Goal: Book appointment/travel/reservation

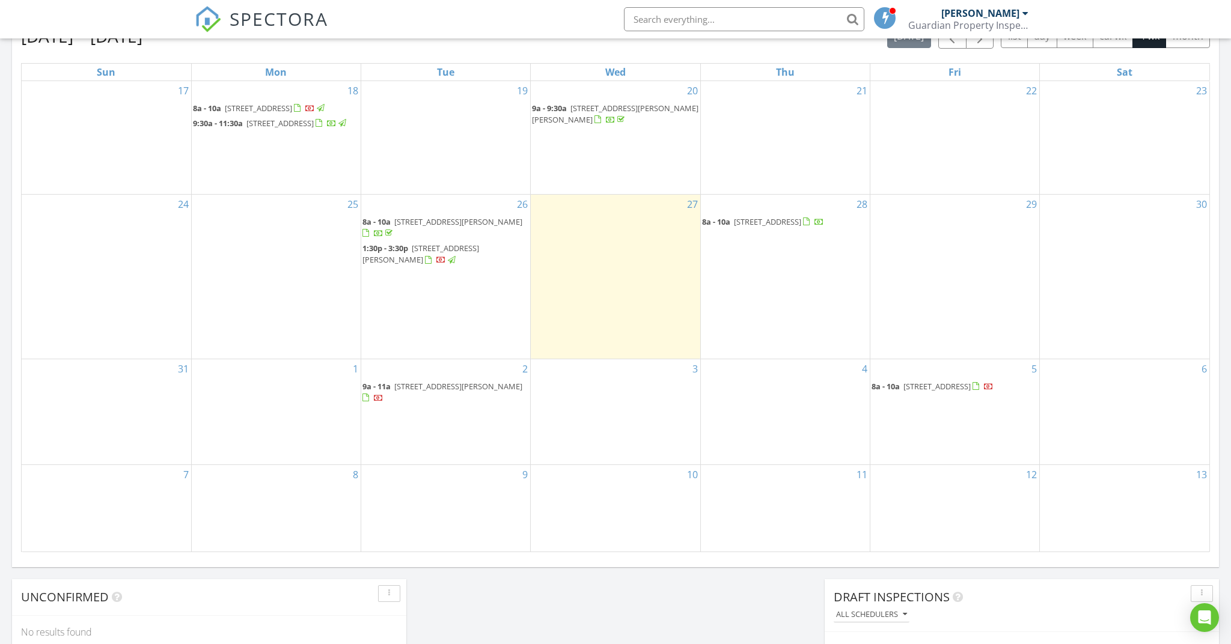
scroll to position [551, 0]
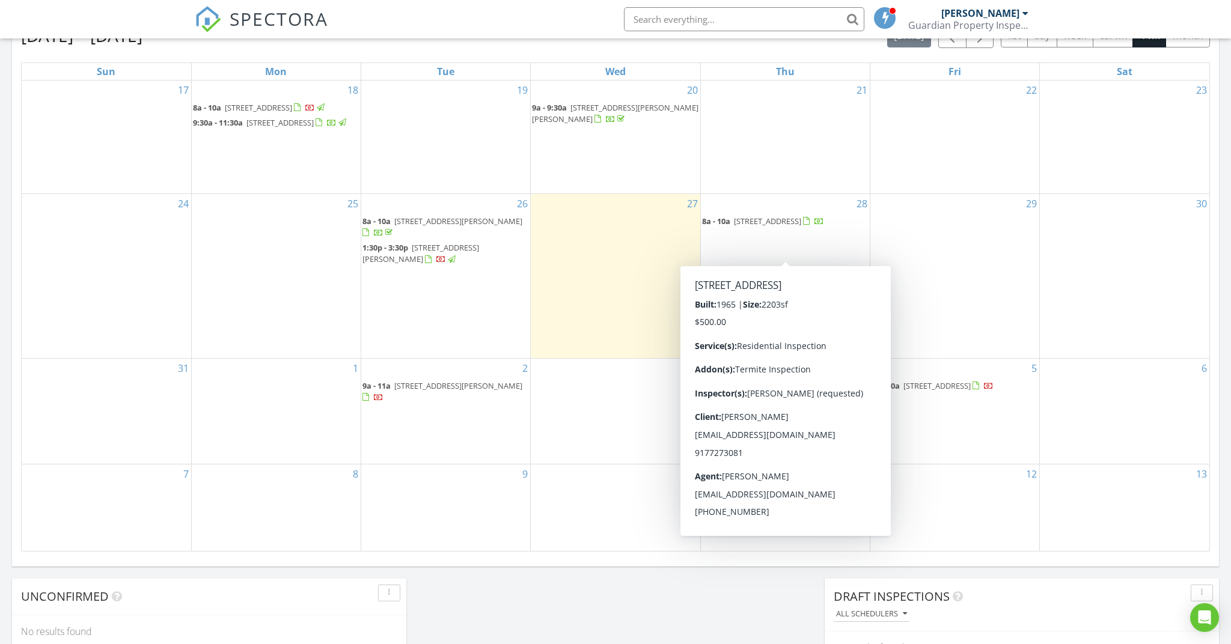
click at [777, 228] on span "8a - 10a 2616 Bennington Dr, Springfield 62704" at bounding box center [763, 222] width 122 height 12
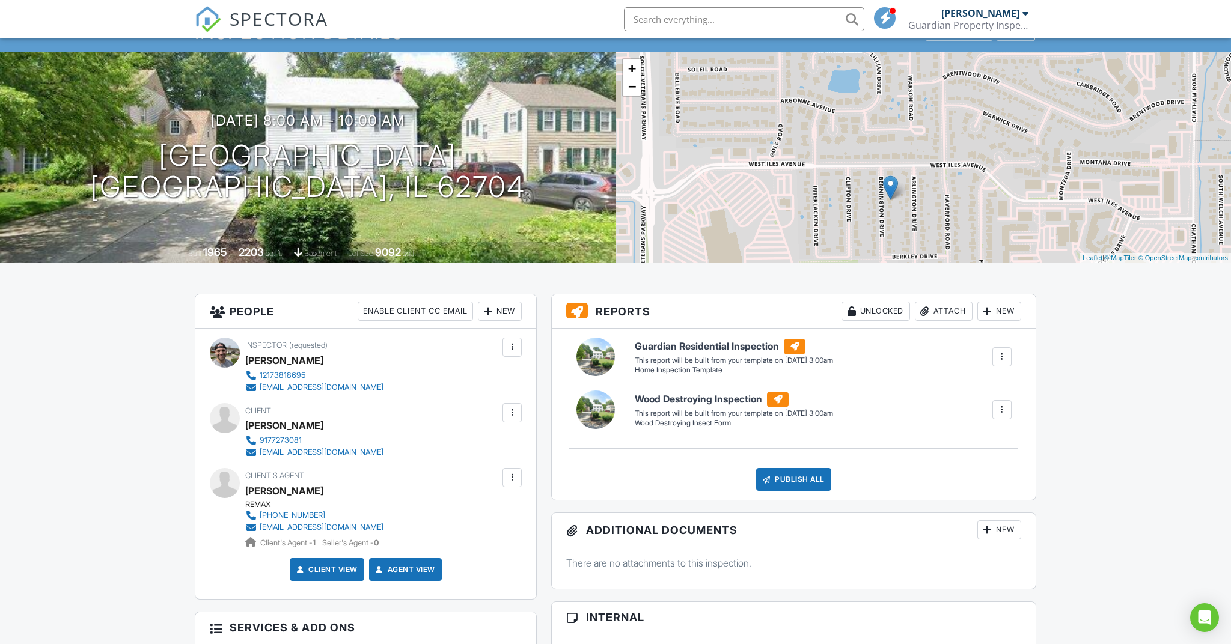
drag, startPoint x: 829, startPoint y: 184, endPoint x: 795, endPoint y: 228, distance: 56.1
click at [795, 228] on div "+ − Leaflet | © MapTiler © OpenStreetMap contributors" at bounding box center [922, 157] width 615 height 210
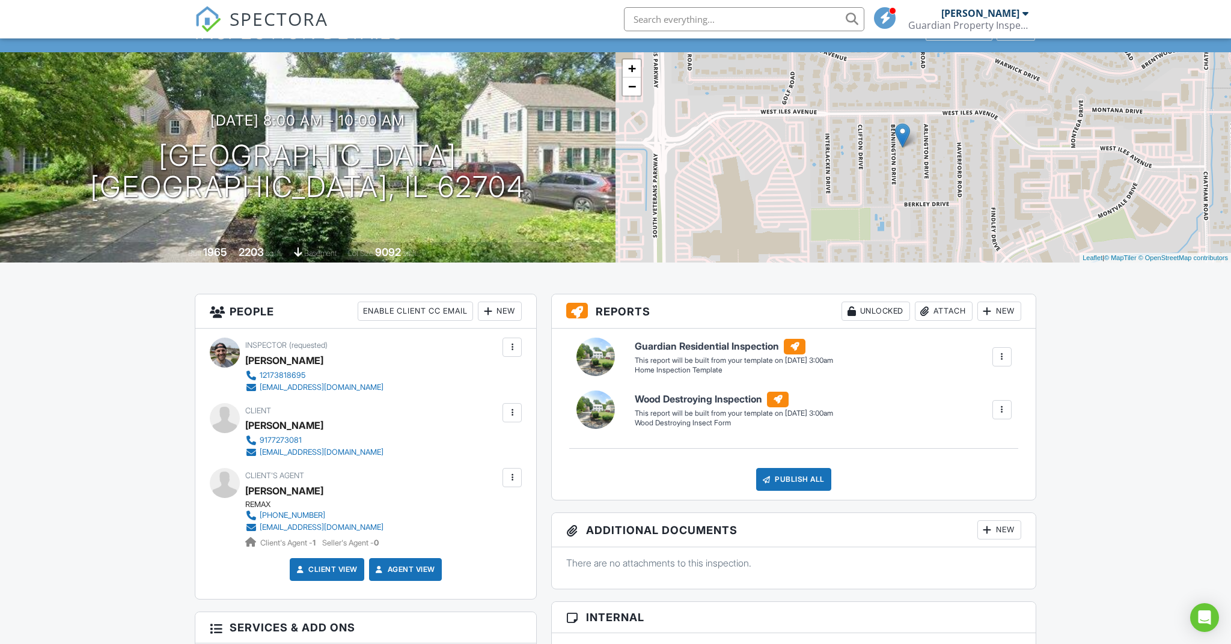
drag, startPoint x: 828, startPoint y: 148, endPoint x: 841, endPoint y: 96, distance: 53.8
click at [841, 96] on div "+ − Leaflet | © MapTiler © OpenStreetMap contributors" at bounding box center [922, 157] width 615 height 210
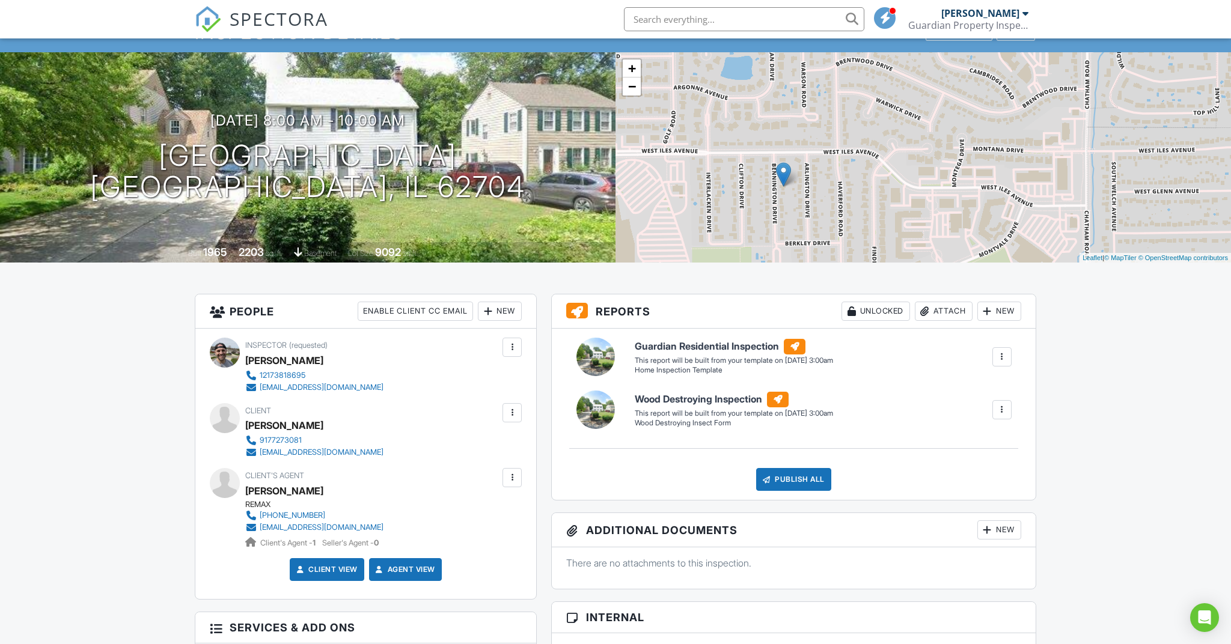
drag, startPoint x: 959, startPoint y: 164, endPoint x: 832, endPoint y: 202, distance: 132.4
click at [835, 203] on div "+ − Leaflet | © MapTiler © OpenStreetMap contributors" at bounding box center [922, 157] width 615 height 210
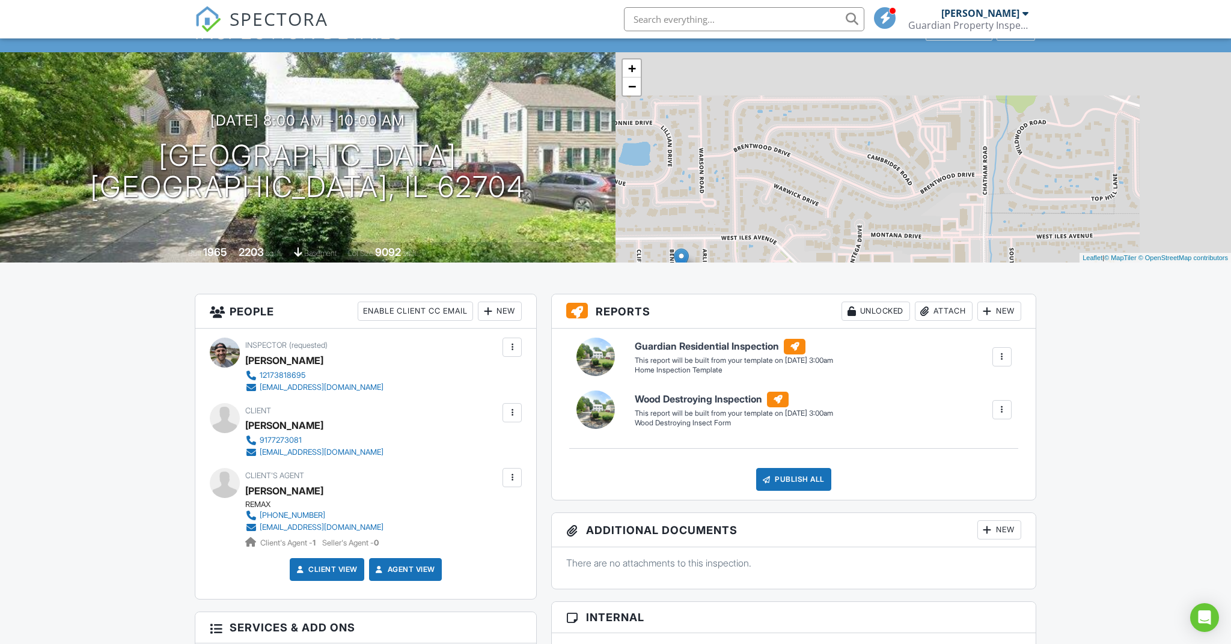
drag, startPoint x: 930, startPoint y: 125, endPoint x: 838, endPoint y: 206, distance: 122.6
click at [816, 222] on div "+ − Leaflet | © MapTiler © OpenStreetMap contributors" at bounding box center [922, 157] width 615 height 210
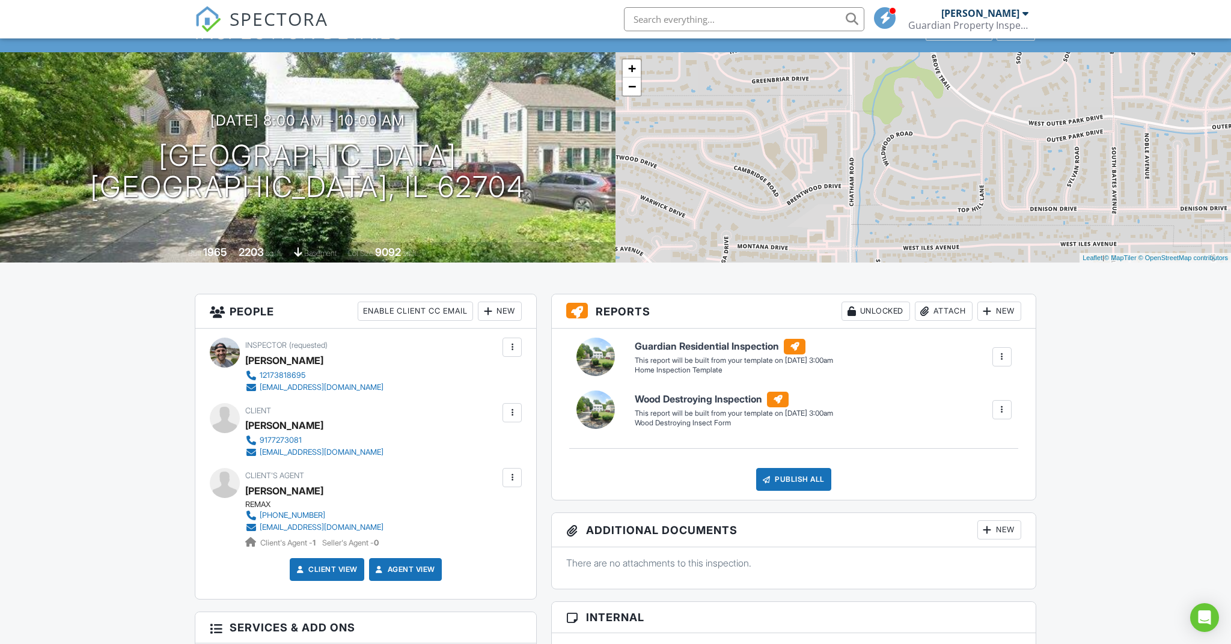
drag, startPoint x: 934, startPoint y: 156, endPoint x: 799, endPoint y: 168, distance: 135.1
click at [799, 168] on div "+ − Leaflet | © MapTiler © OpenStreetMap contributors" at bounding box center [922, 157] width 615 height 210
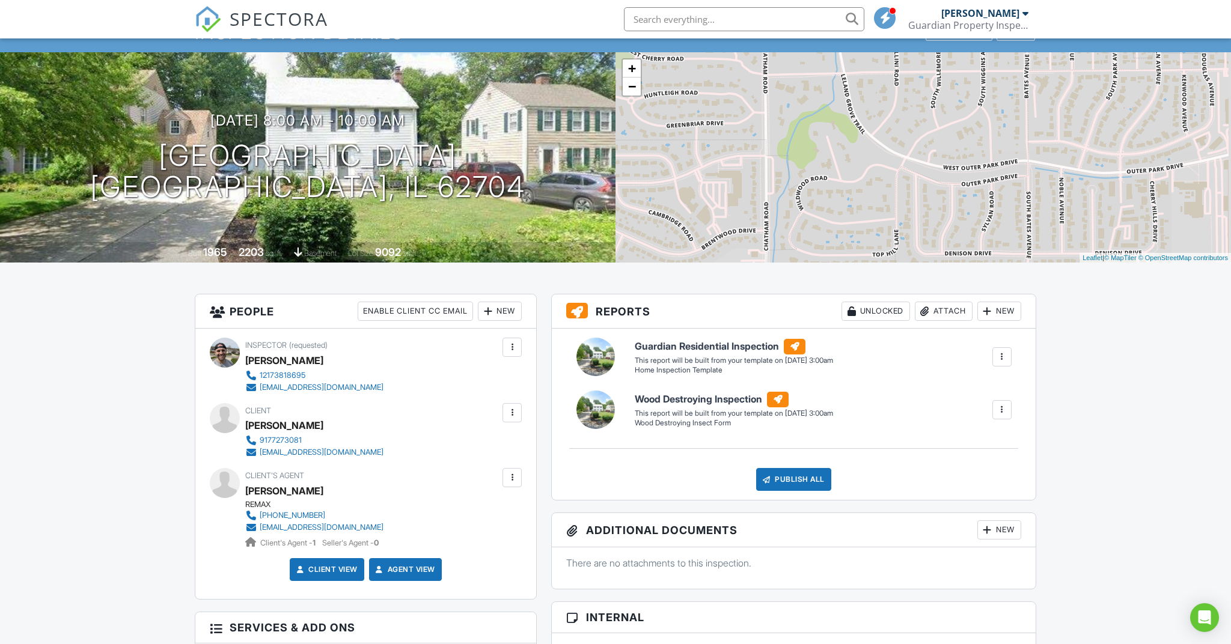
drag, startPoint x: 945, startPoint y: 118, endPoint x: 840, endPoint y: 168, distance: 116.4
click at [842, 167] on div "+ − Leaflet | © MapTiler © OpenStreetMap contributors" at bounding box center [922, 157] width 615 height 210
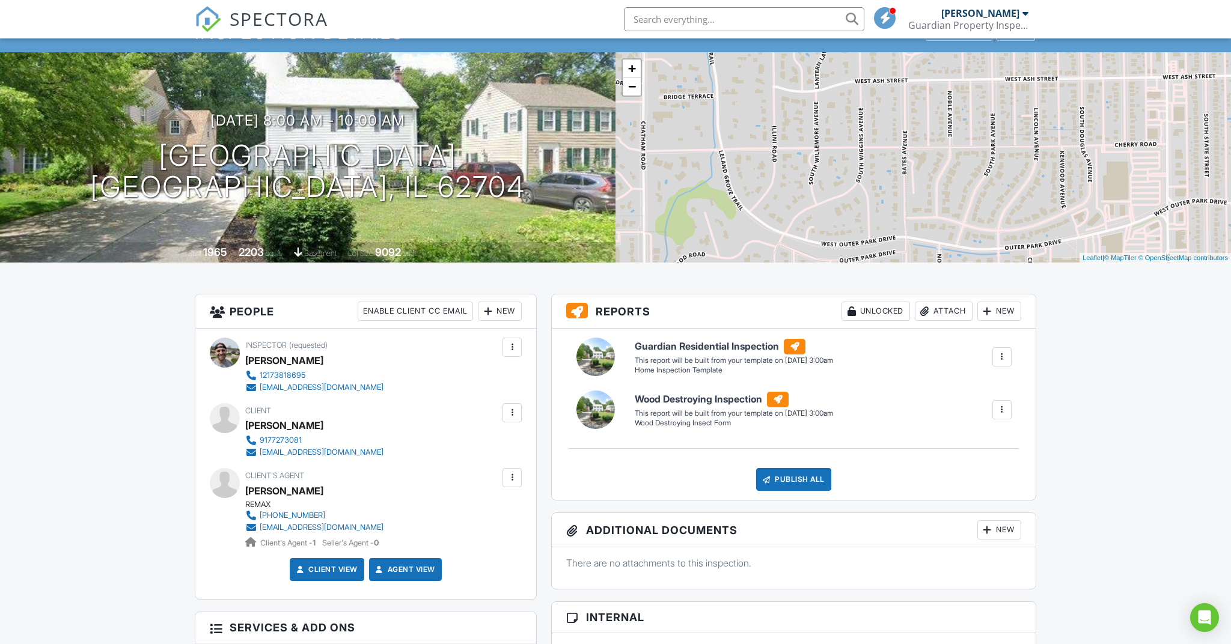
drag, startPoint x: 914, startPoint y: 117, endPoint x: 836, endPoint y: 170, distance: 94.4
click at [812, 183] on div "+ − Leaflet | © MapTiler © OpenStreetMap contributors" at bounding box center [922, 157] width 615 height 210
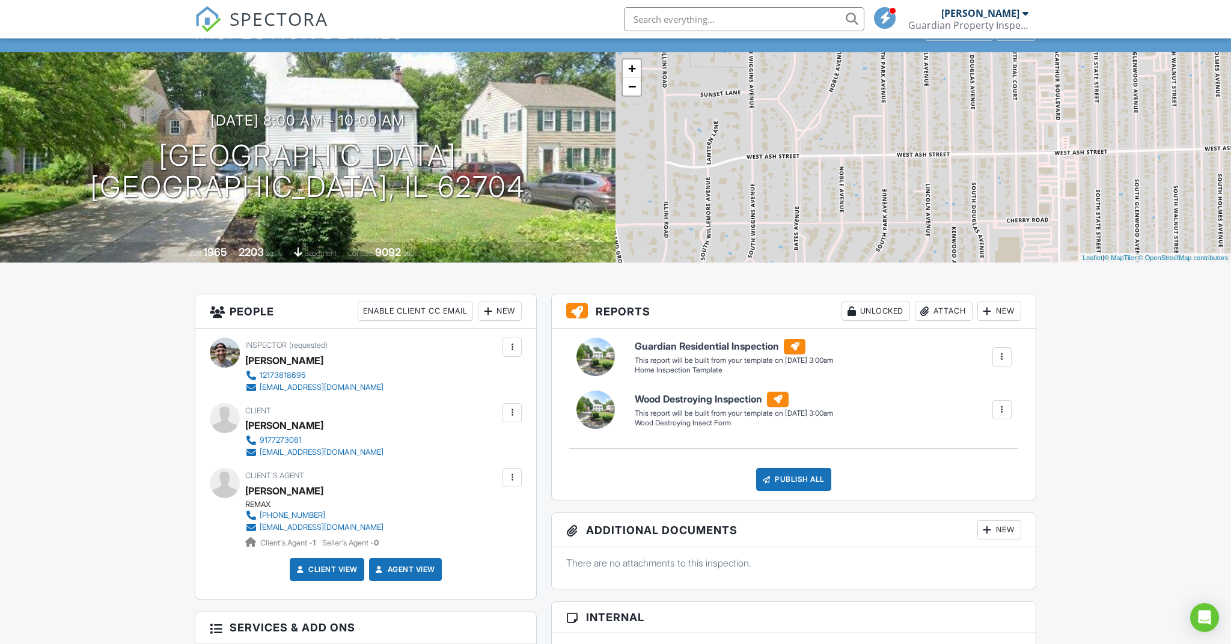
drag, startPoint x: 921, startPoint y: 113, endPoint x: 820, endPoint y: 185, distance: 124.6
click at [819, 186] on div "+ − Leaflet | © MapTiler © OpenStreetMap contributors" at bounding box center [922, 157] width 615 height 210
